Goal: Information Seeking & Learning: Learn about a topic

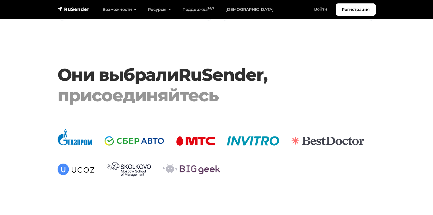
scroll to position [1318, 0]
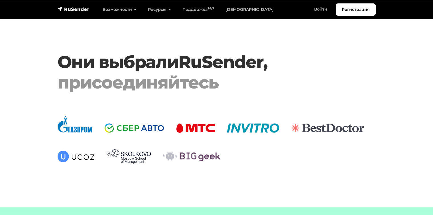
click at [204, 55] on link "RuSender" at bounding box center [221, 61] width 85 height 21
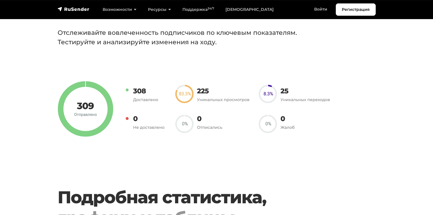
scroll to position [432, 0]
